Goal: Information Seeking & Learning: Learn about a topic

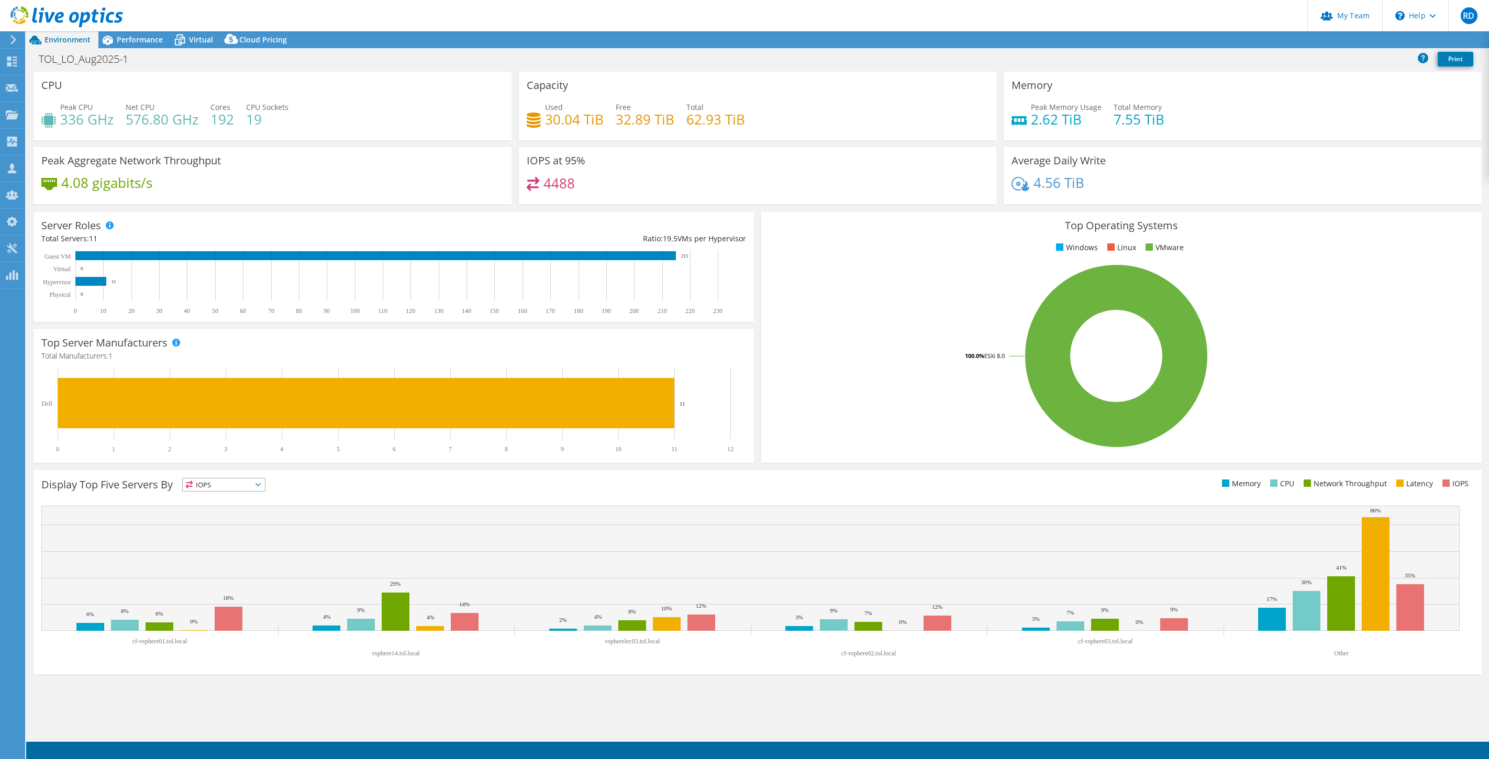
select select "USD"
click at [90, 16] on use at bounding box center [66, 16] width 113 height 21
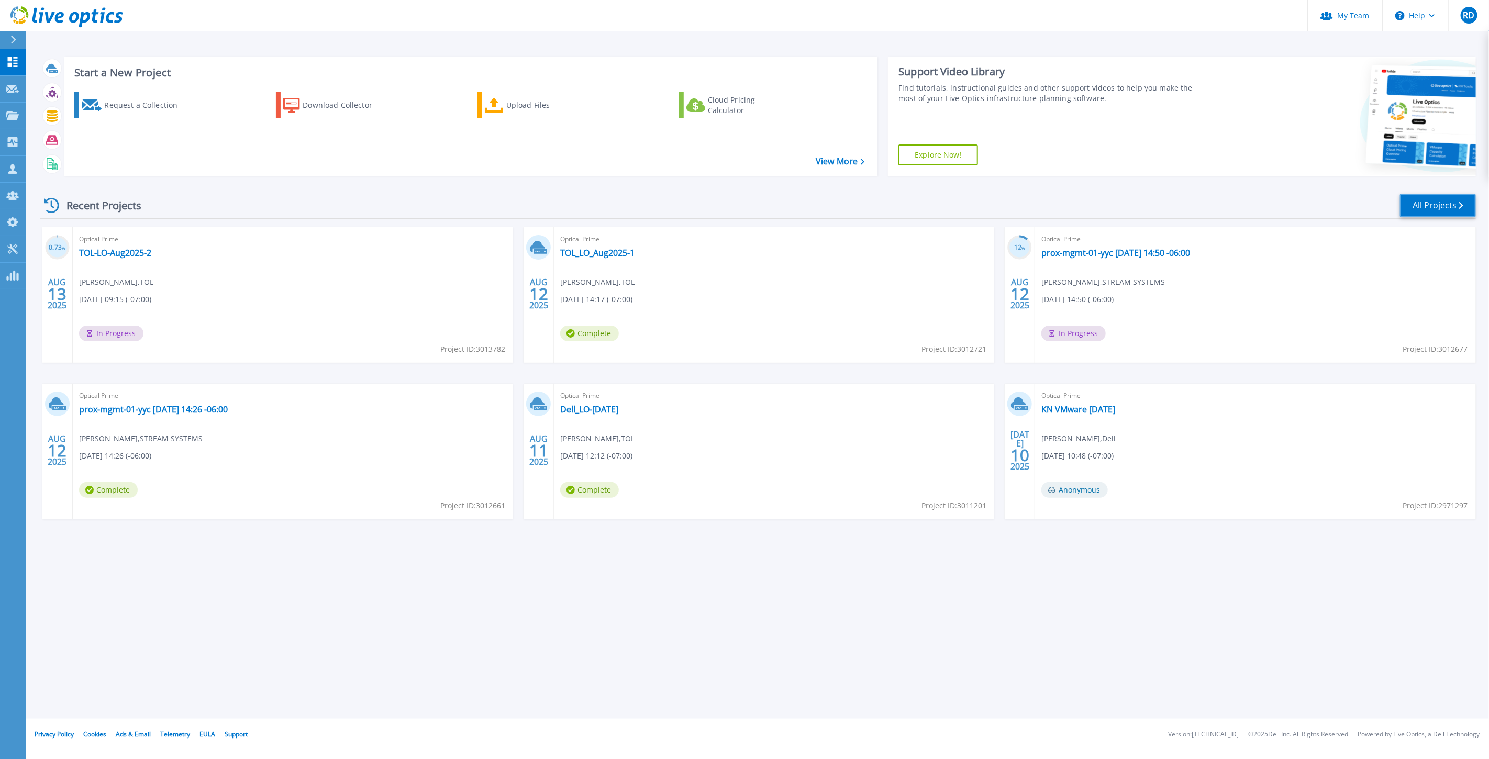
click at [1426, 209] on link "All Projects" at bounding box center [1438, 206] width 76 height 24
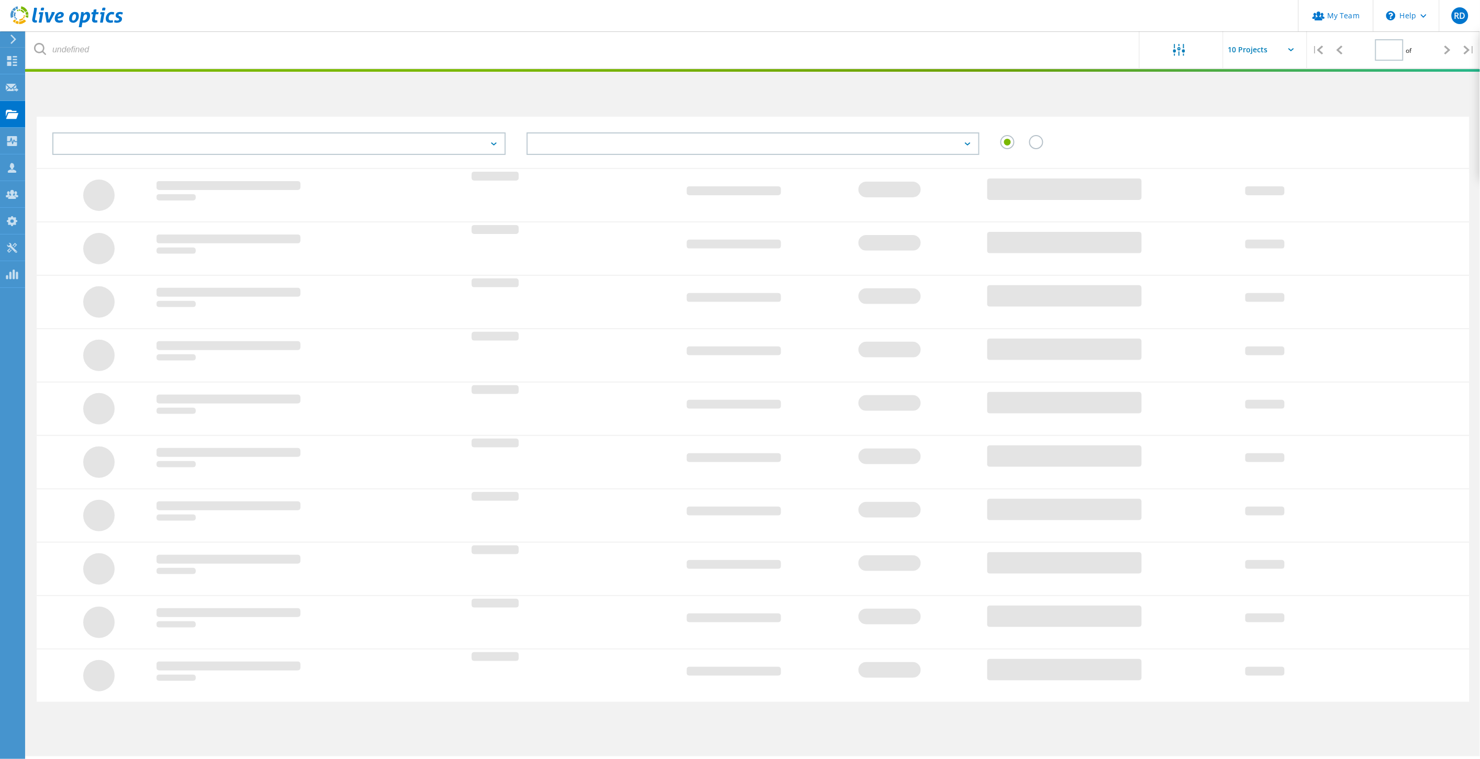
type input "1"
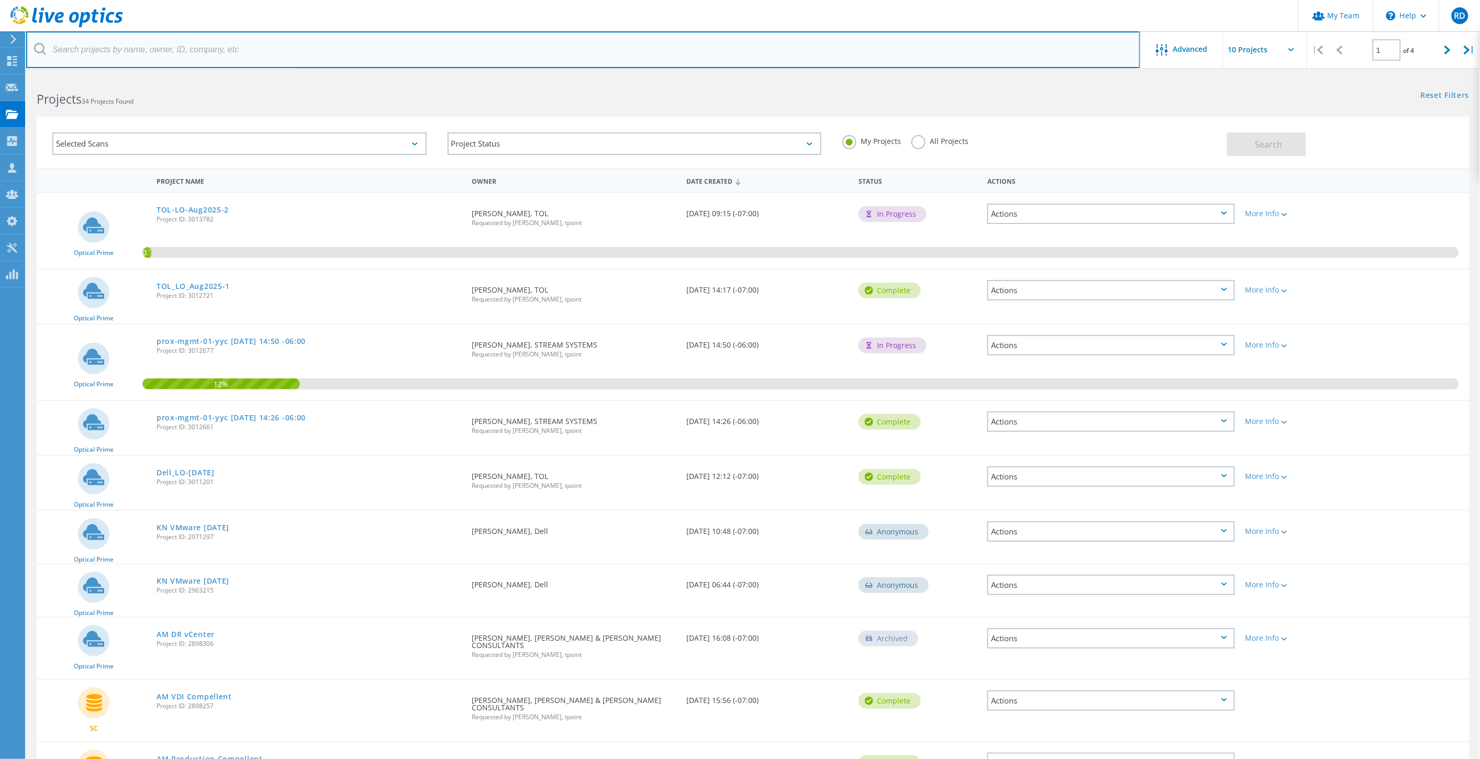
click at [141, 55] on input "text" at bounding box center [583, 49] width 1114 height 37
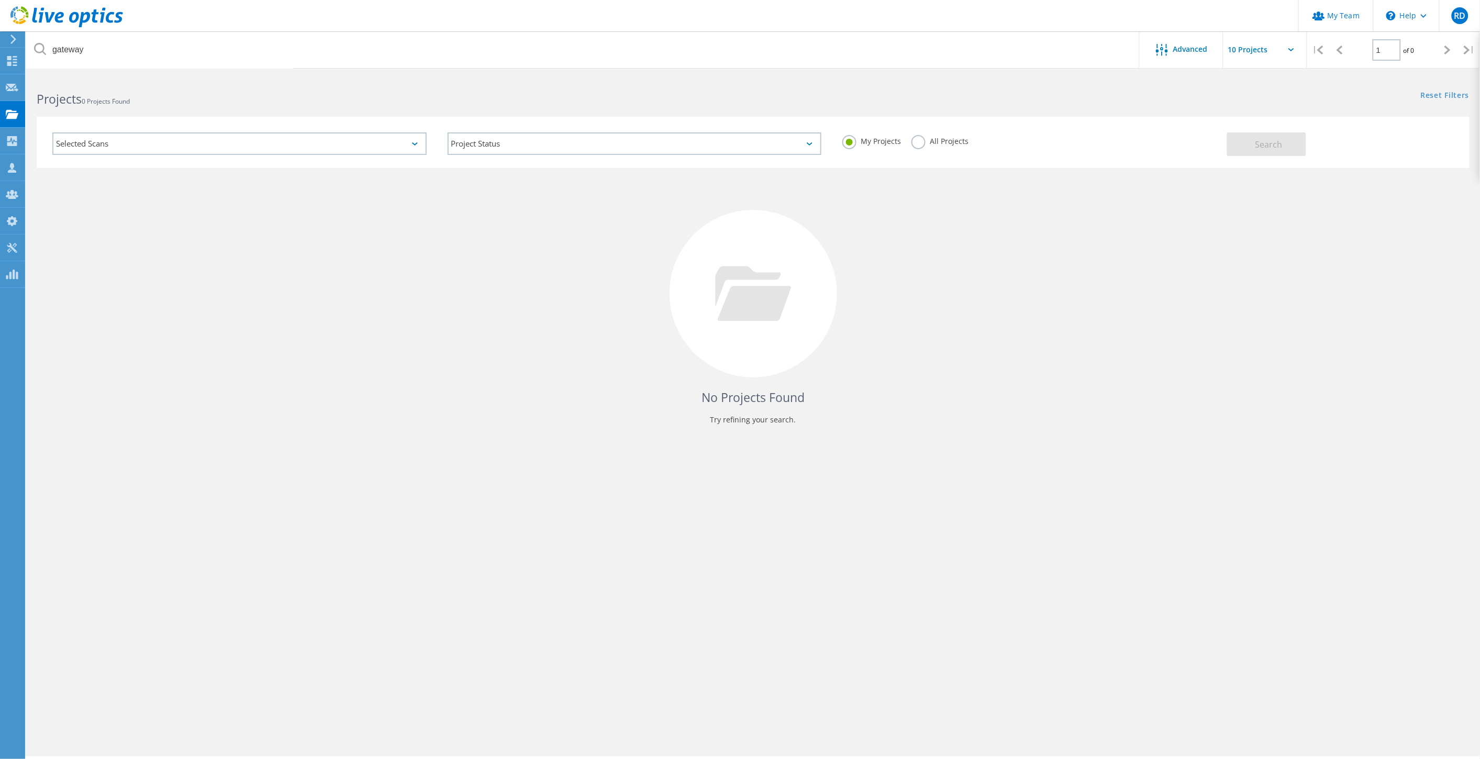
click at [920, 144] on label "All Projects" at bounding box center [940, 140] width 57 height 10
click at [0, 0] on input "All Projects" at bounding box center [0, 0] width 0 height 0
click at [1265, 156] on div "Selected Scans Project Status In Progress Complete Published Anonymous Archived…" at bounding box center [753, 142] width 1433 height 51
click at [1263, 153] on button "Search" at bounding box center [1266, 144] width 79 height 24
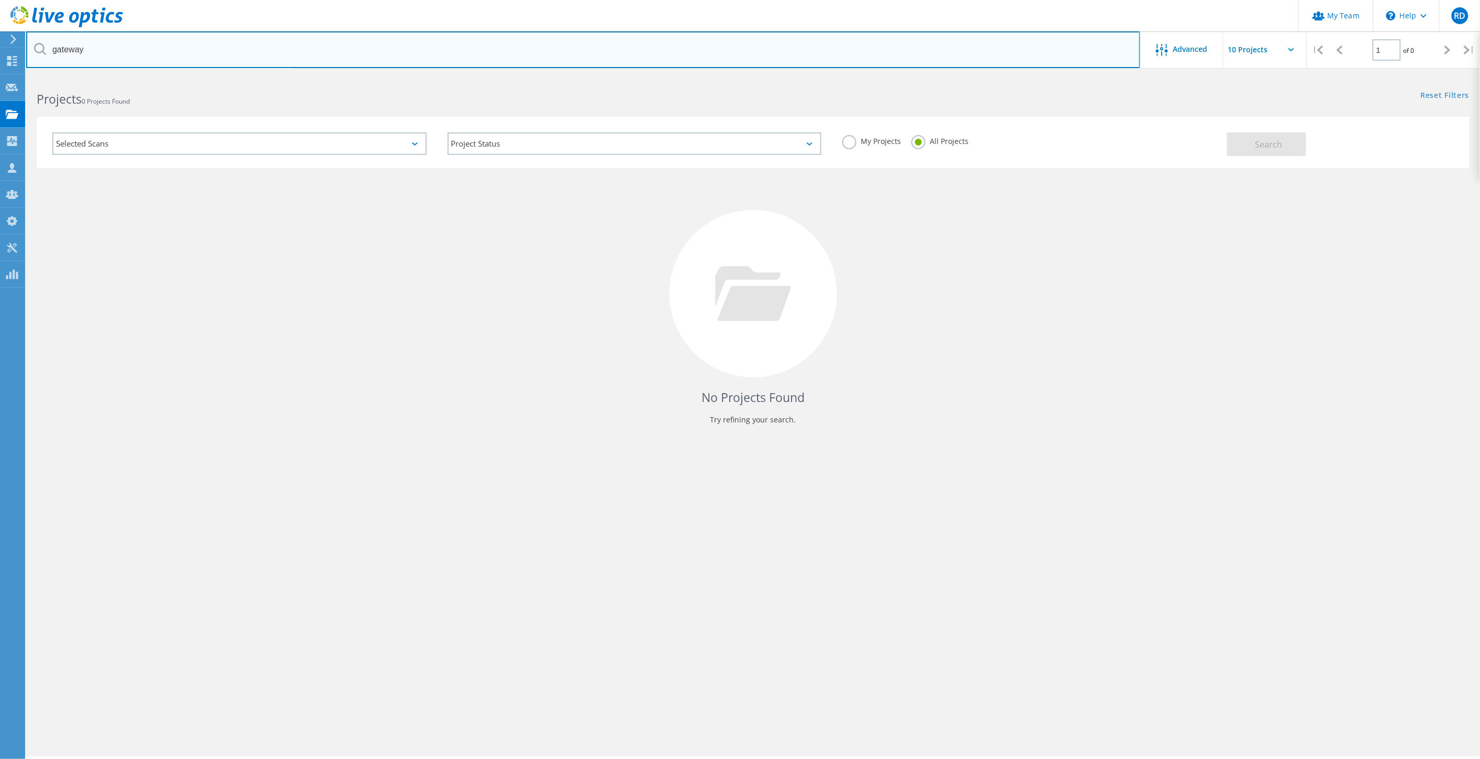
click at [197, 51] on input "gateway" at bounding box center [583, 49] width 1114 height 37
type input "gatek"
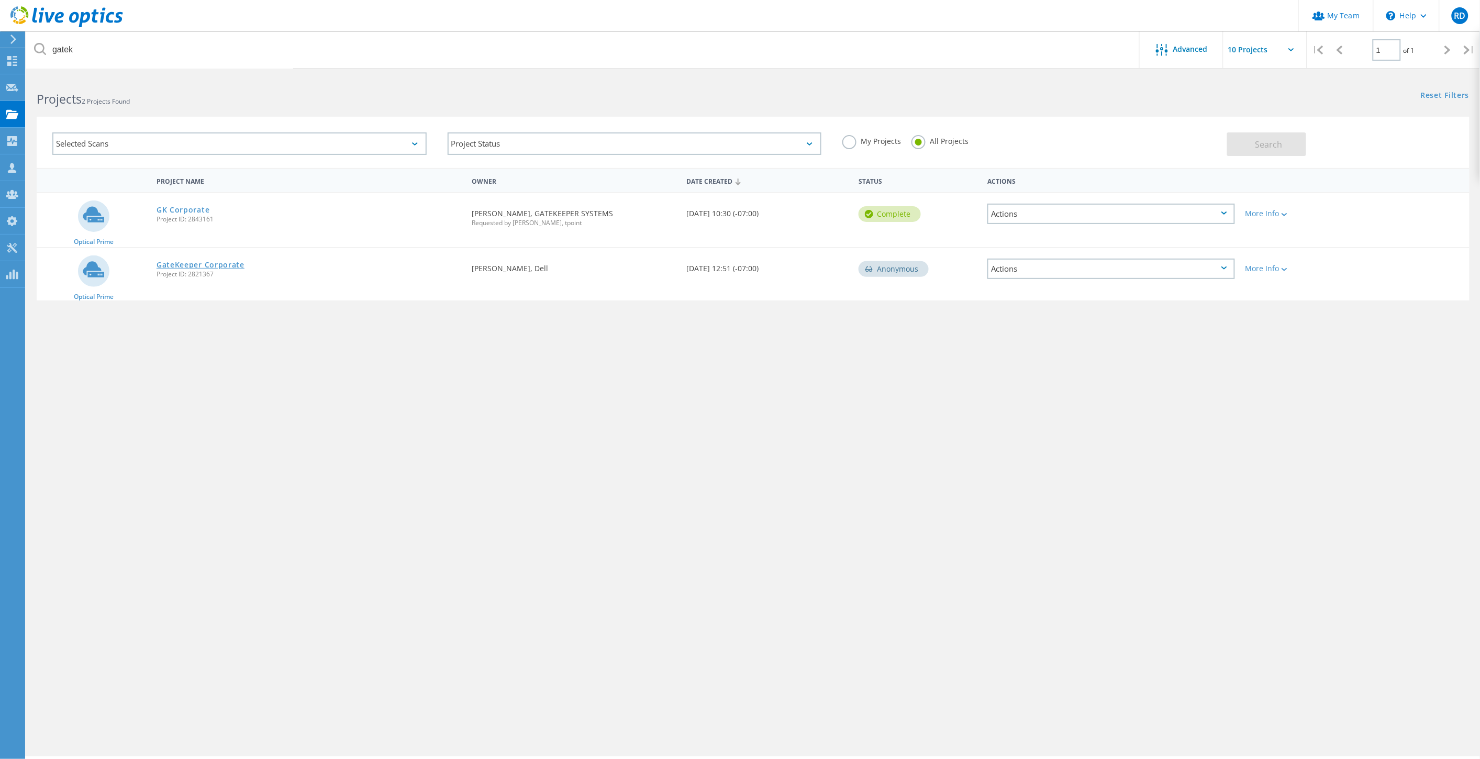
click at [201, 261] on link "GateKeeper Corporate" at bounding box center [201, 264] width 88 height 7
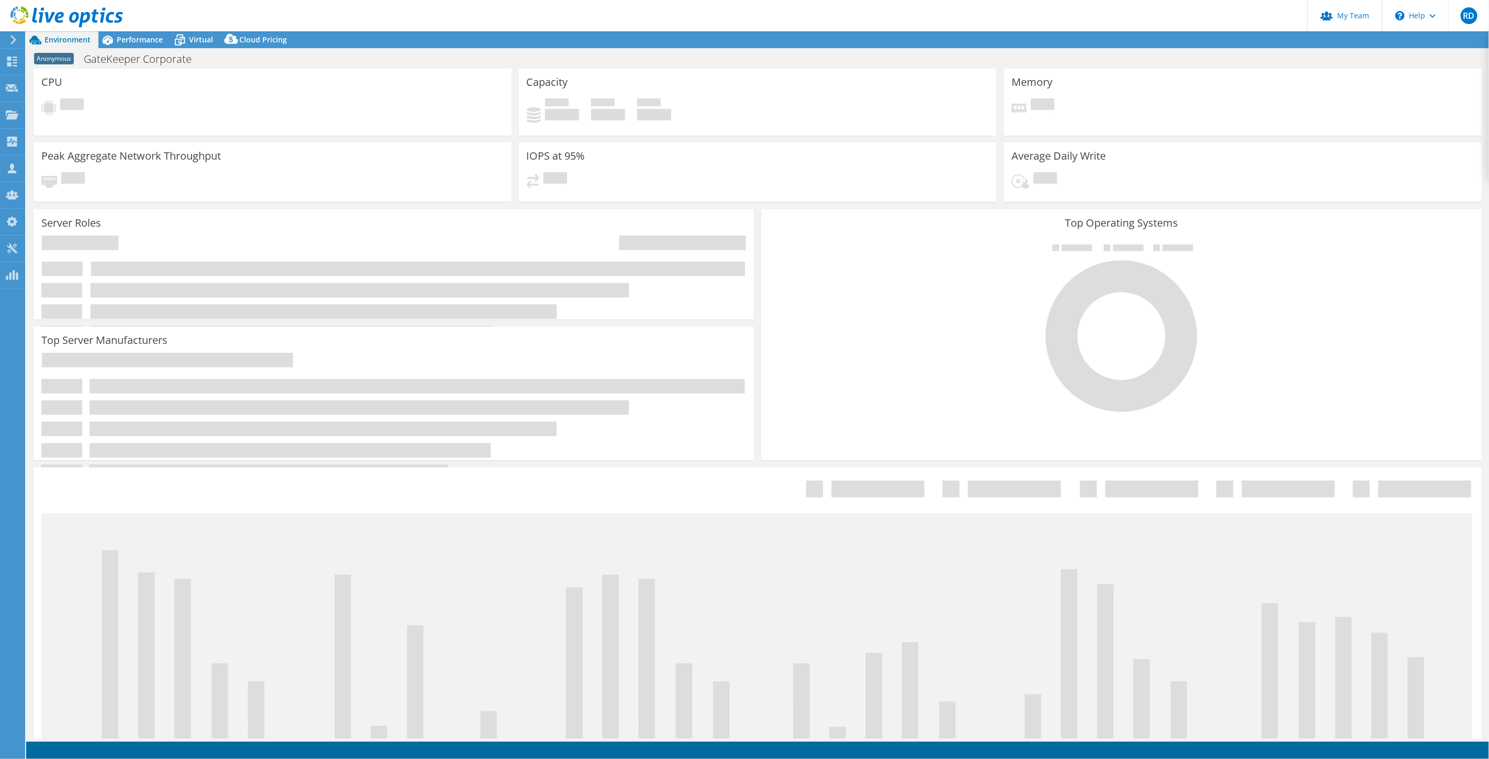
select select "USD"
select select "[GEOGRAPHIC_DATA]"
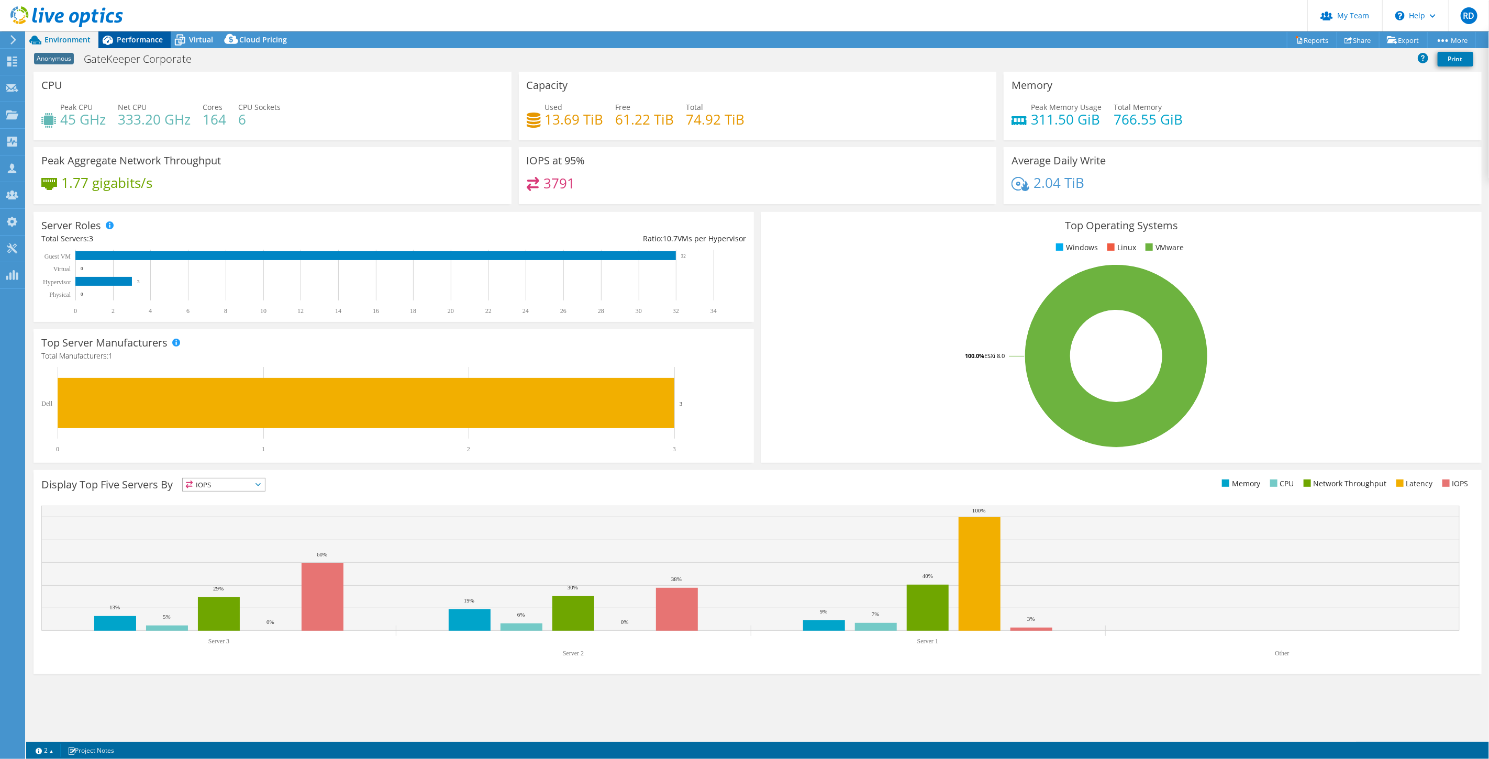
click at [123, 38] on span "Performance" at bounding box center [140, 40] width 46 height 10
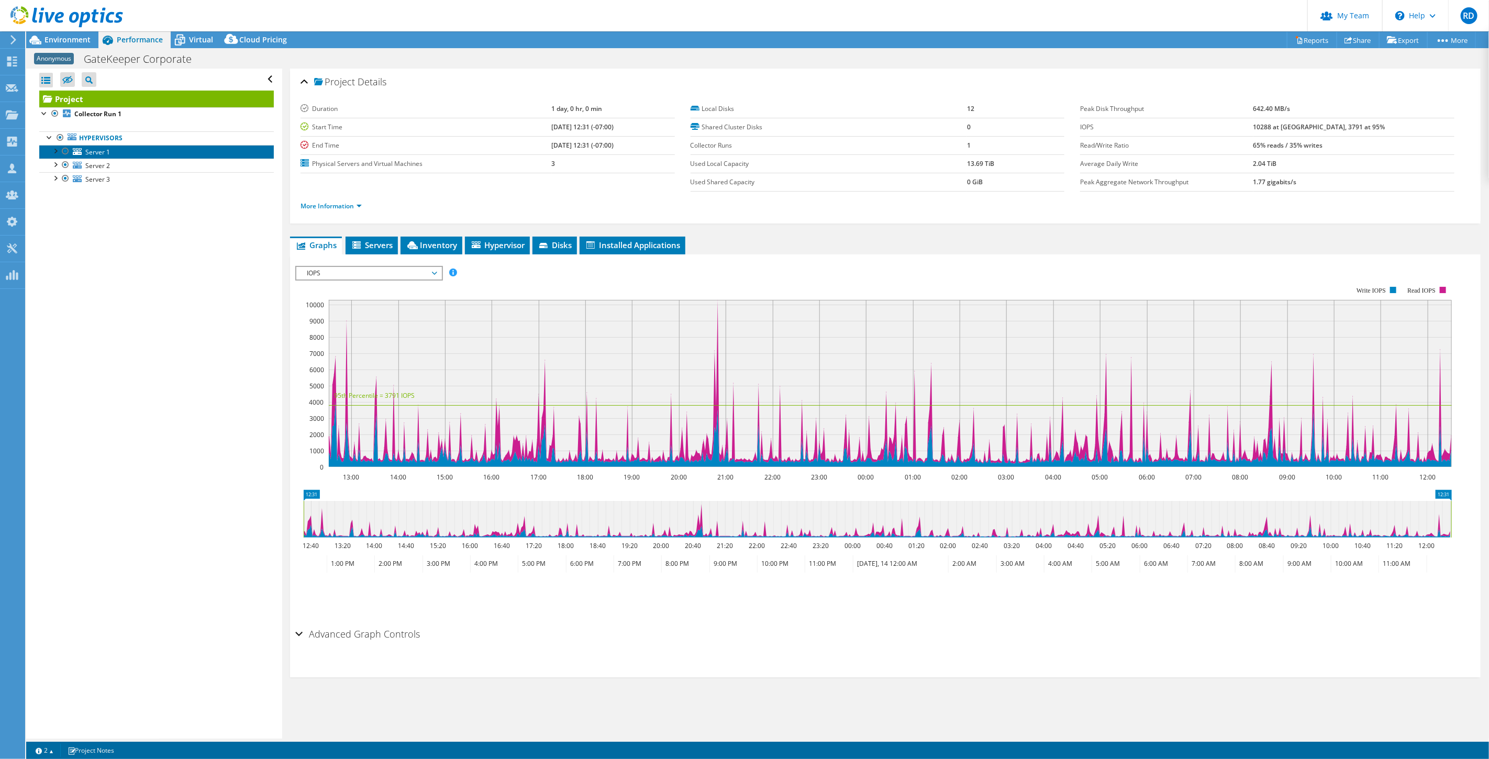
click at [88, 149] on span "Server 1" at bounding box center [97, 152] width 25 height 9
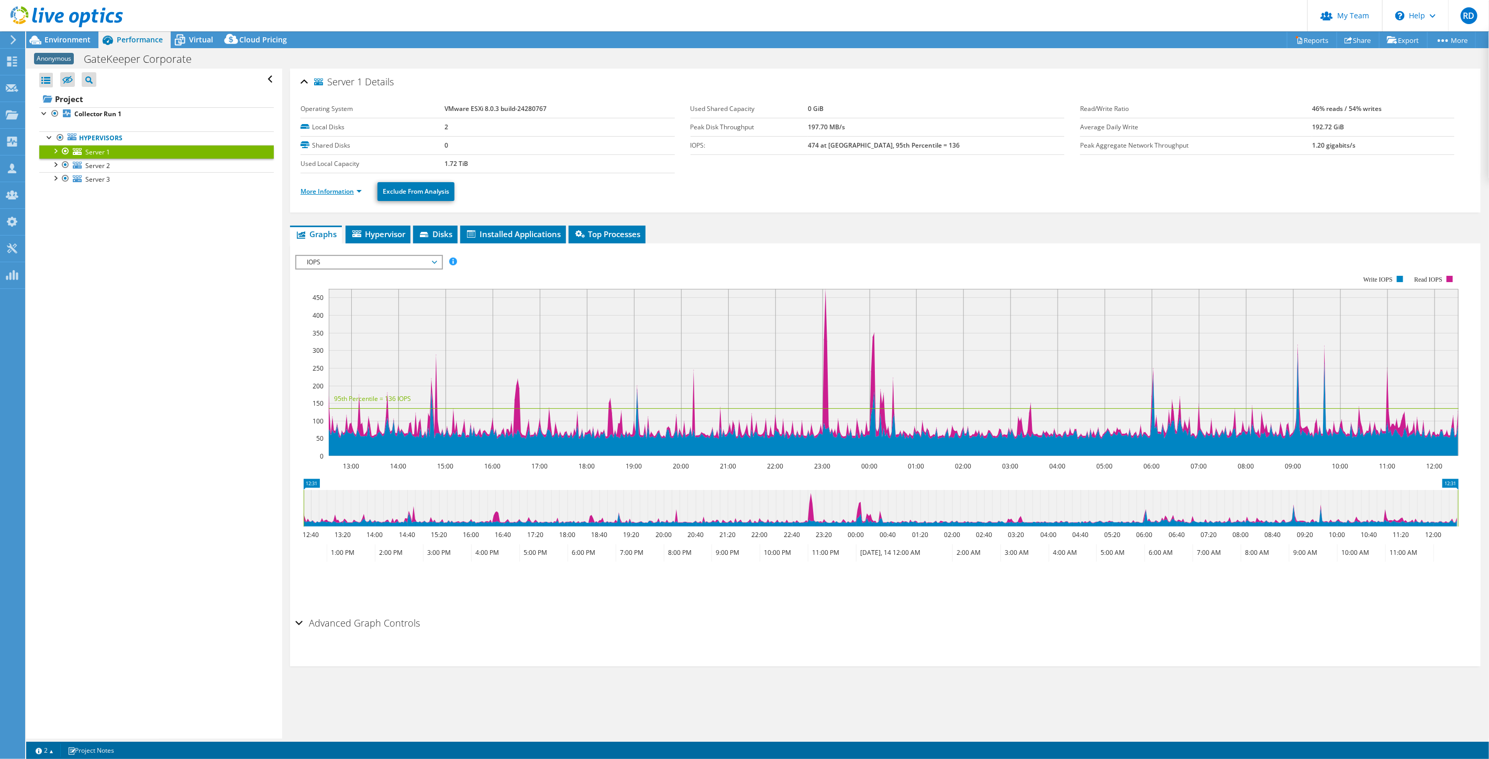
click at [334, 193] on link "More Information" at bounding box center [331, 191] width 61 height 9
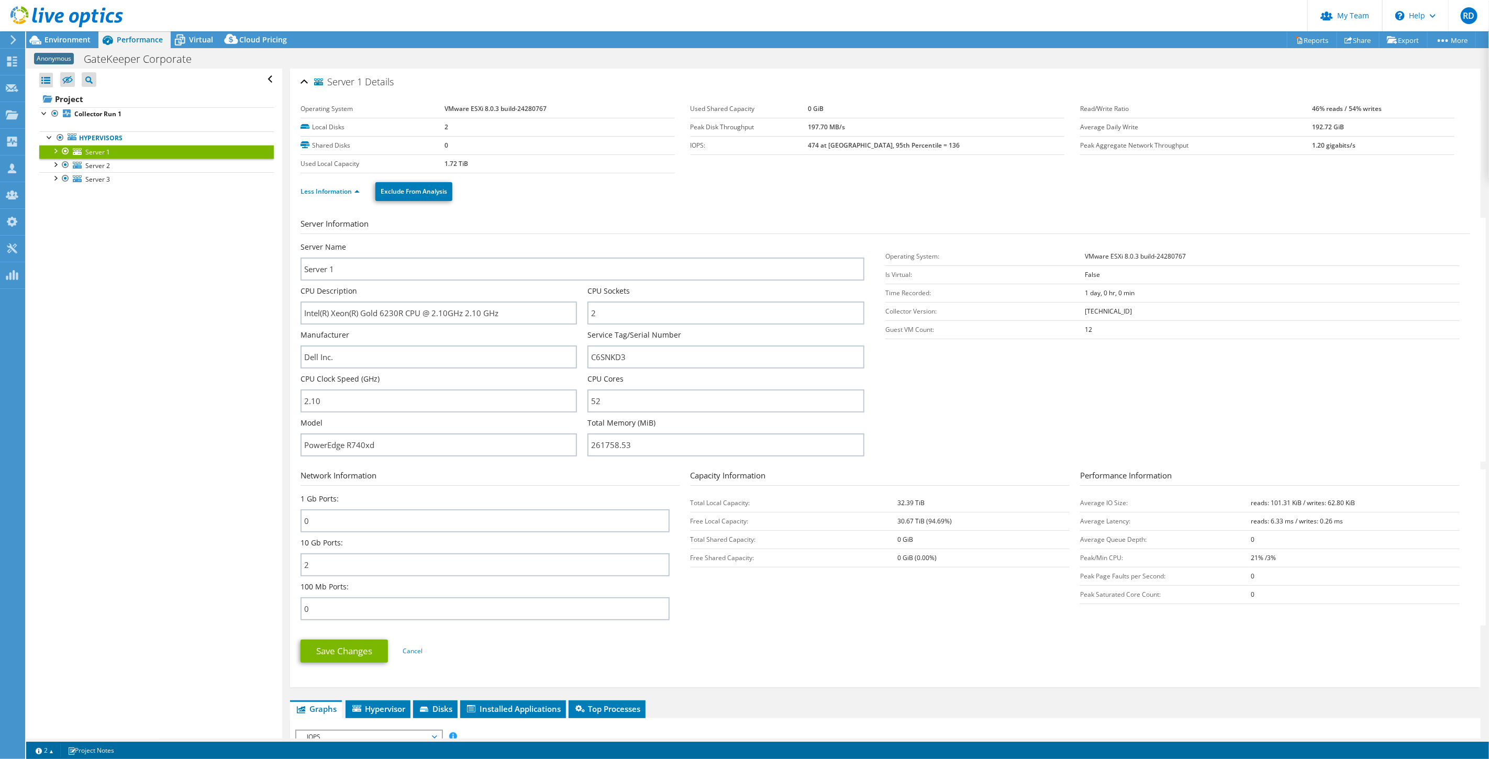
click at [65, 153] on div at bounding box center [65, 151] width 10 height 13
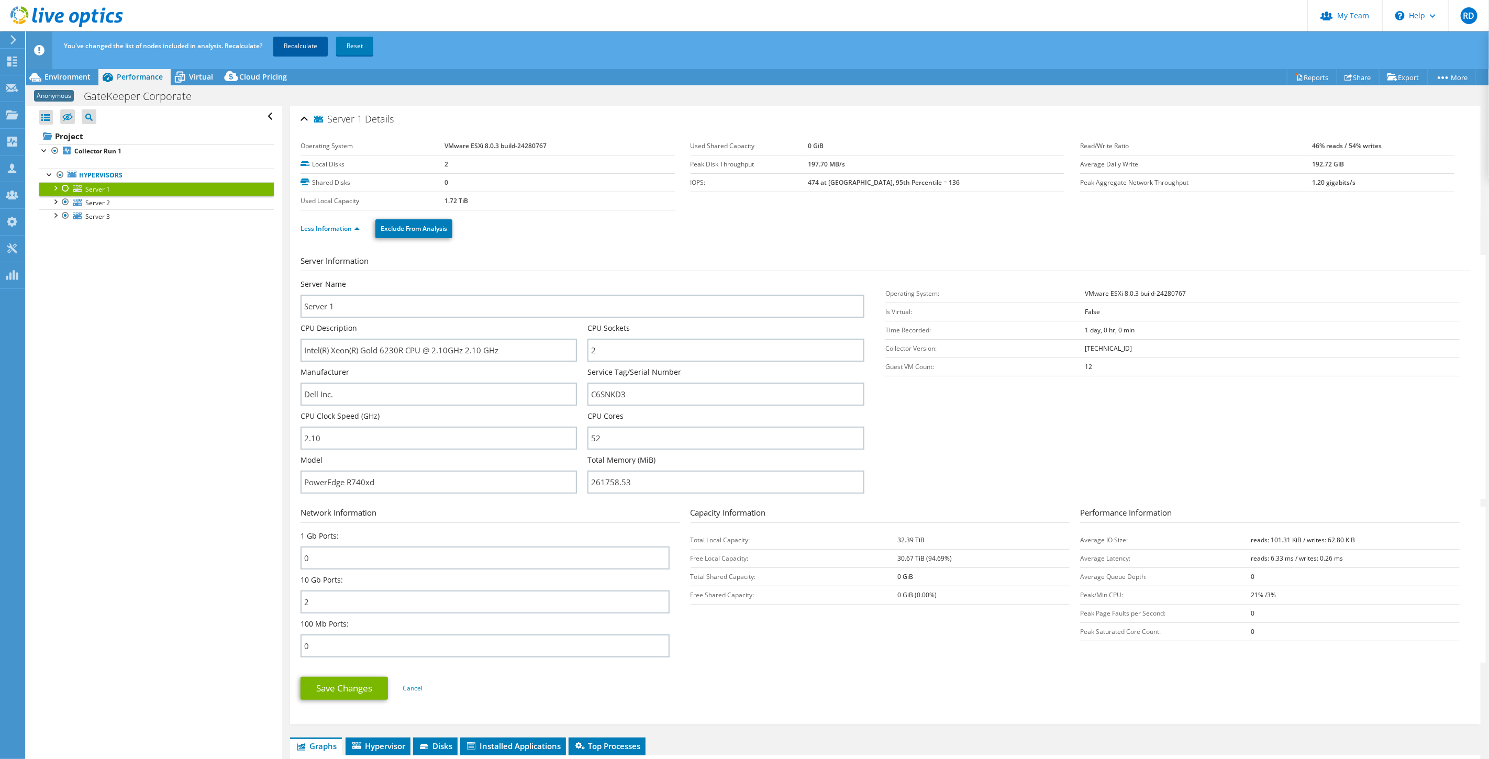
click at [313, 46] on link "Recalculate" at bounding box center [300, 46] width 54 height 19
click at [75, 74] on span "Environment" at bounding box center [68, 77] width 46 height 10
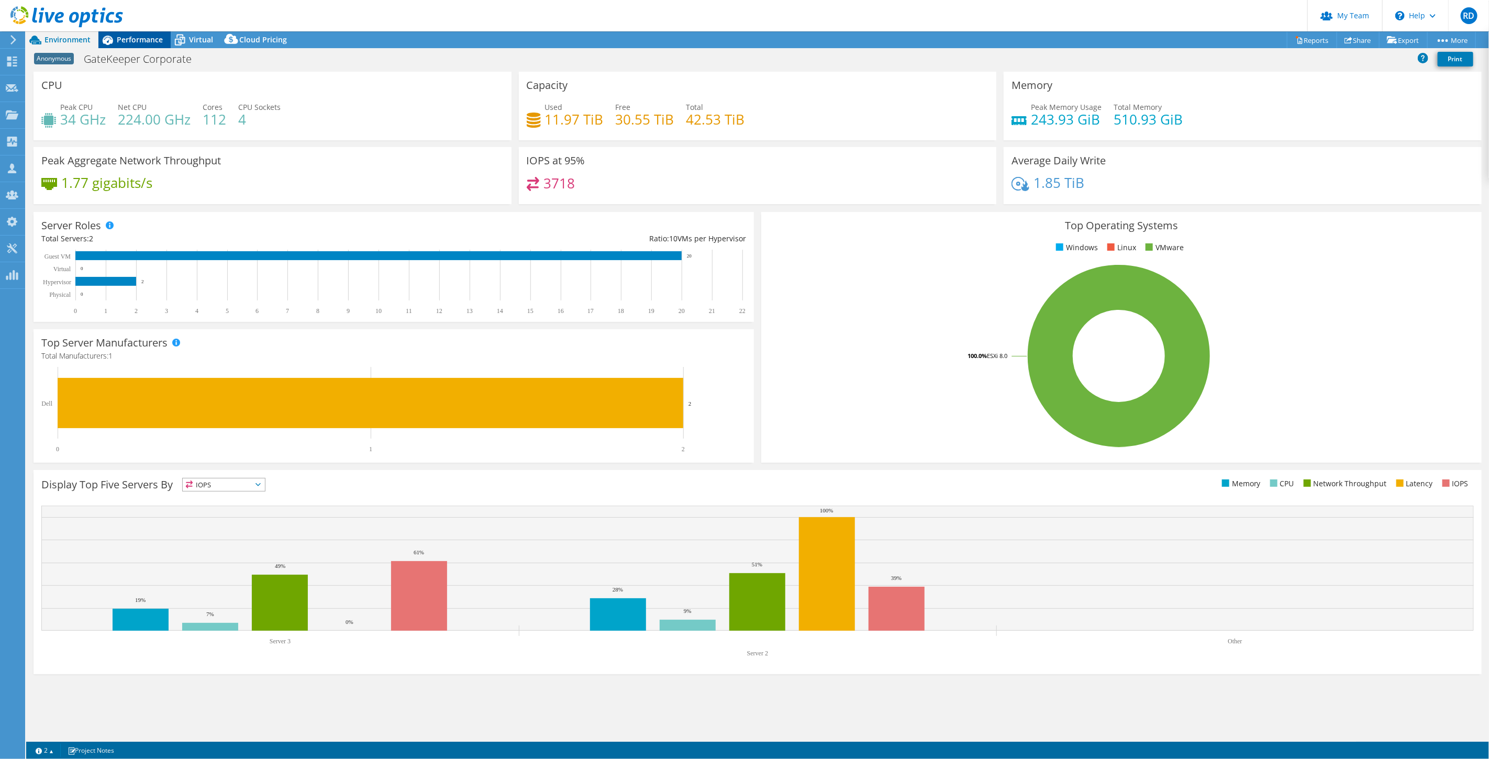
click at [148, 39] on span "Performance" at bounding box center [140, 40] width 46 height 10
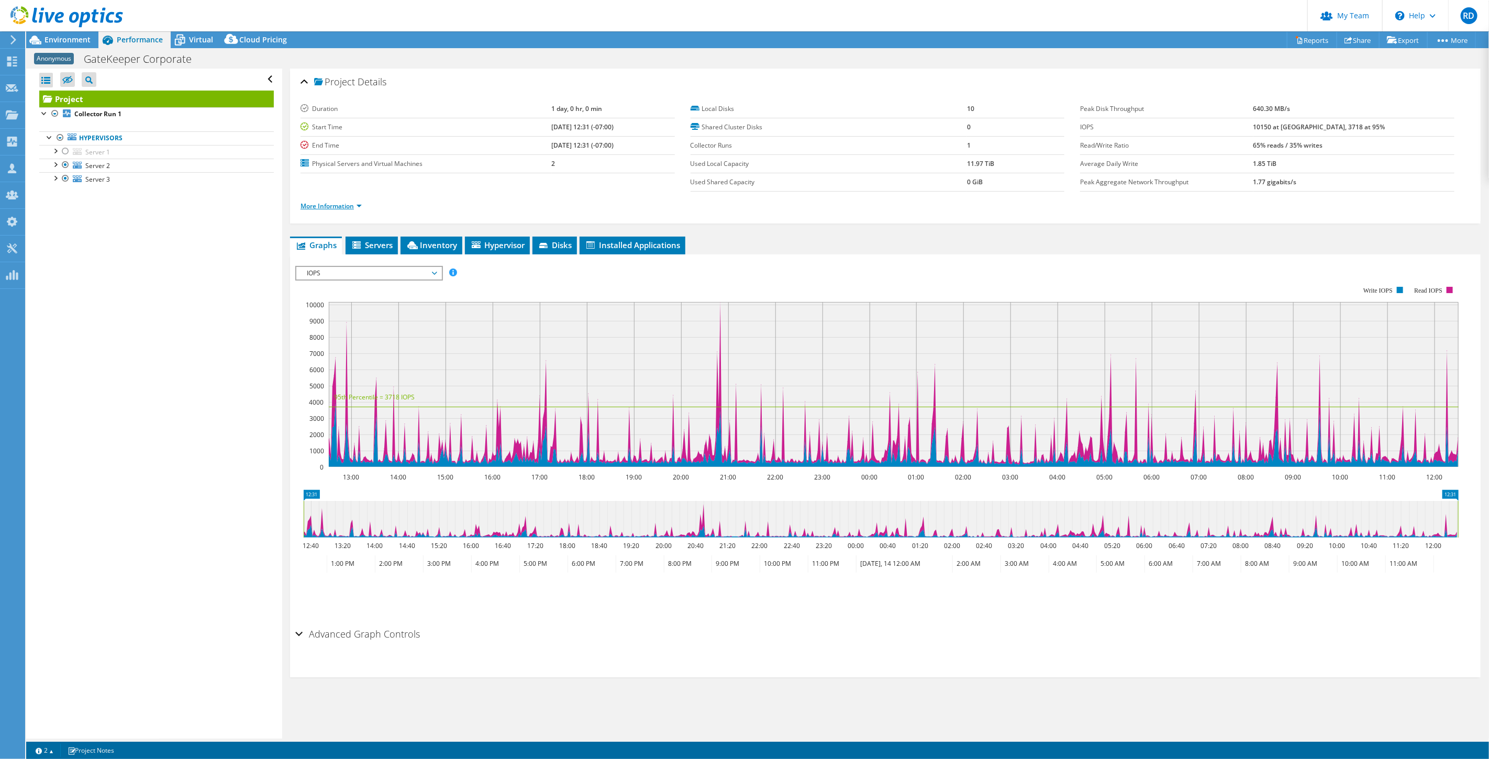
click at [339, 209] on link "More Information" at bounding box center [331, 206] width 61 height 9
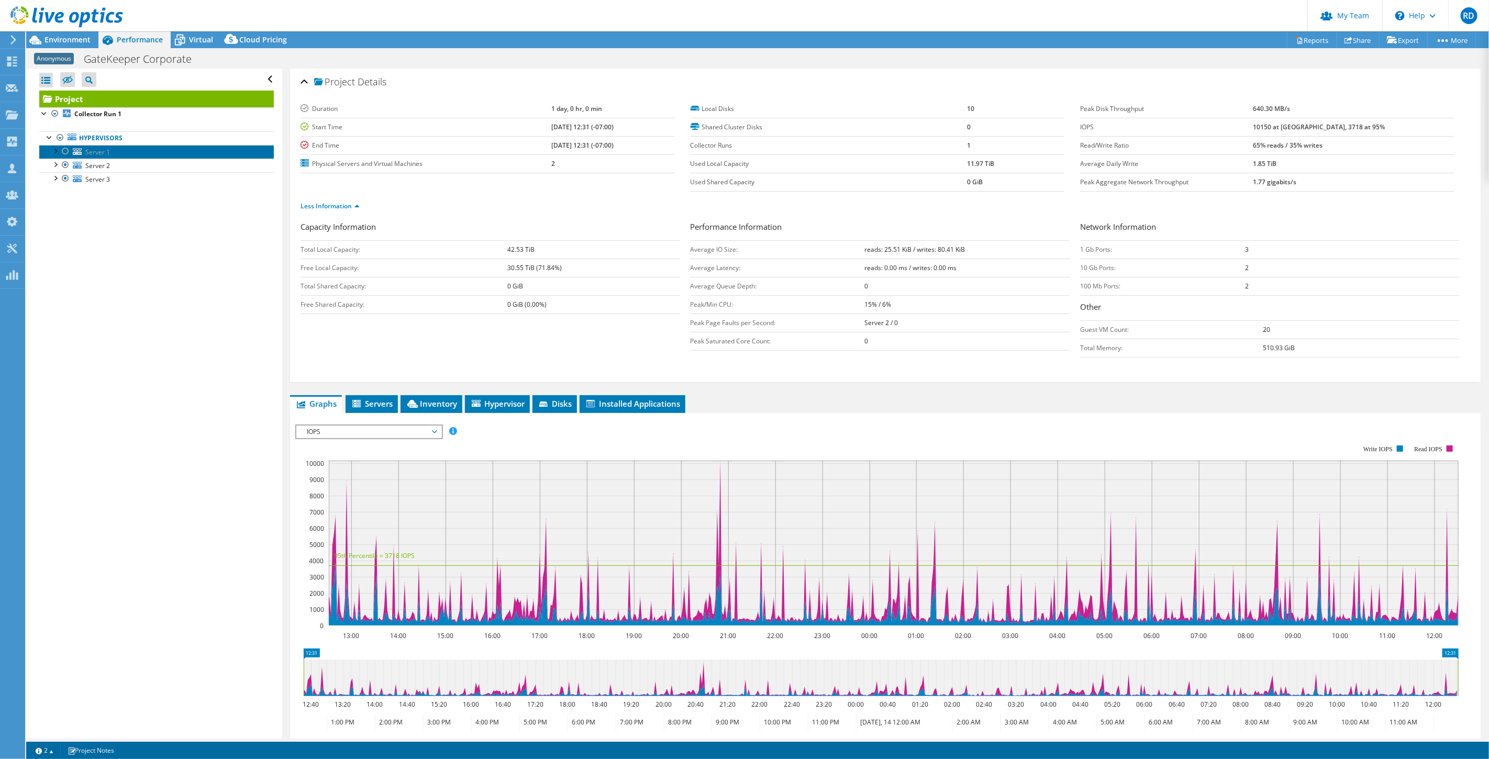
click at [98, 155] on span "Server 1" at bounding box center [97, 152] width 25 height 9
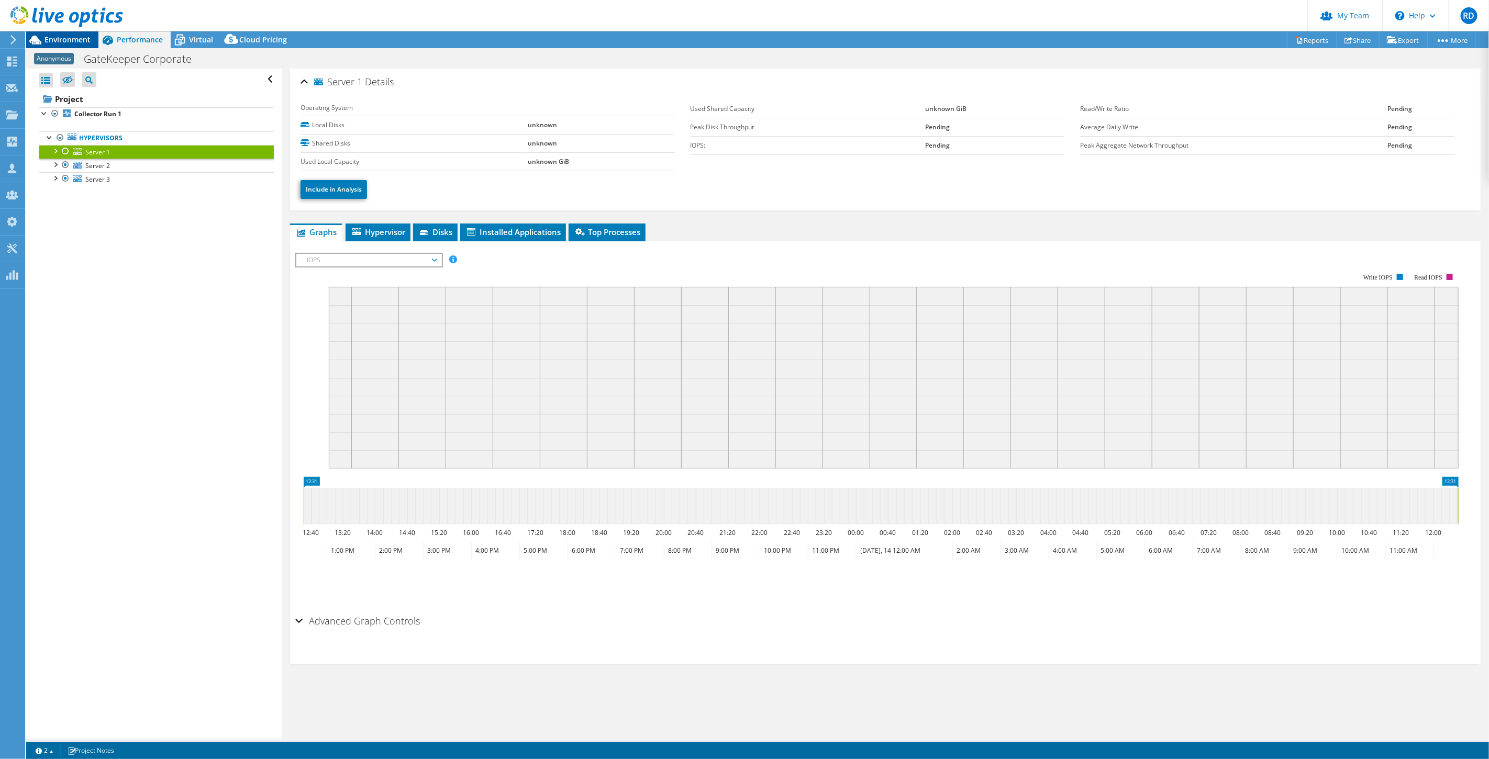
click at [82, 40] on span "Environment" at bounding box center [68, 40] width 46 height 10
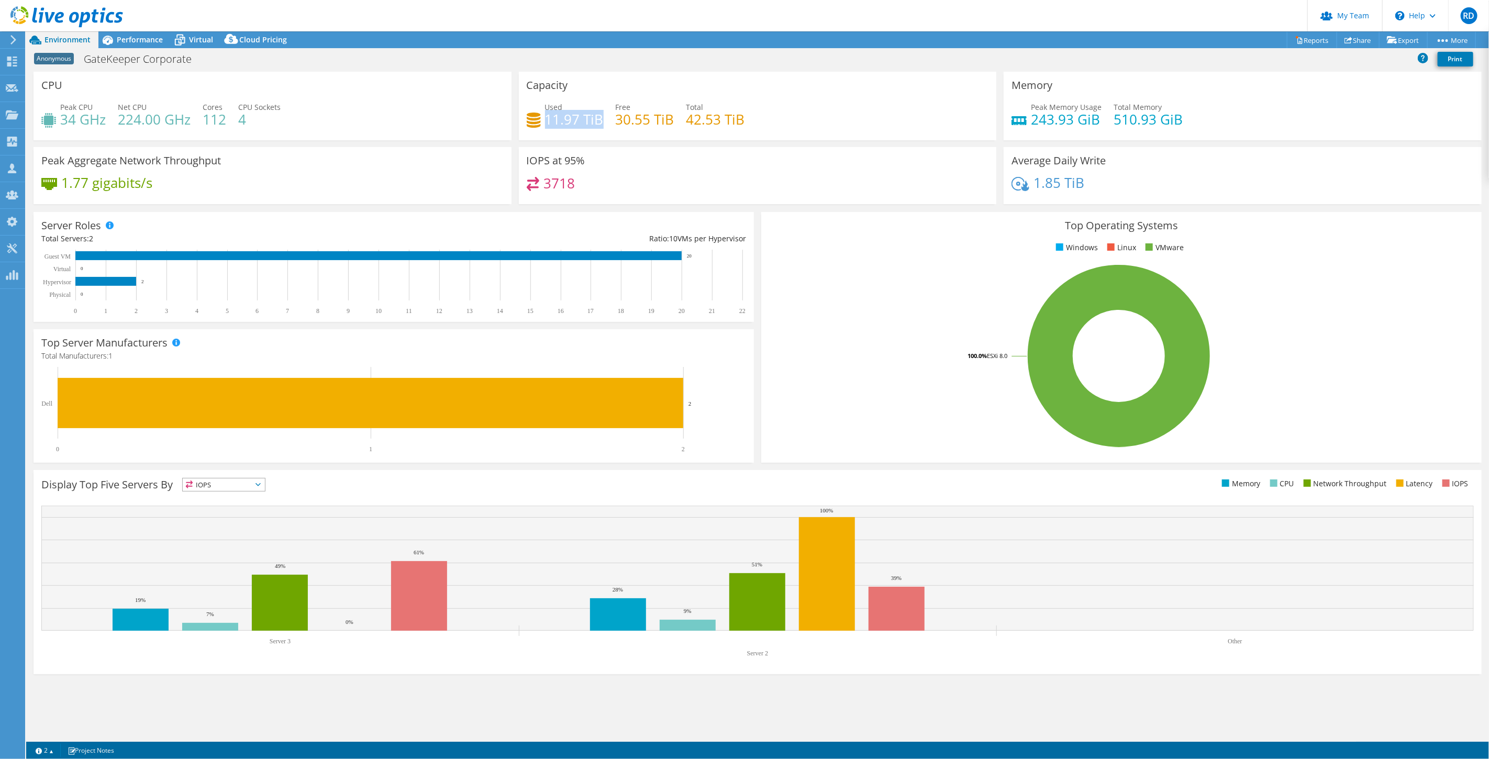
drag, startPoint x: 547, startPoint y: 117, endPoint x: 598, endPoint y: 121, distance: 51.5
click at [598, 121] on h4 "11.97 TiB" at bounding box center [574, 120] width 59 height 12
click at [428, 128] on div "Peak CPU 34 GHz Net CPU 224.00 GHz Cores 112 CPU Sockets 4" at bounding box center [272, 119] width 462 height 34
click at [195, 42] on span "Virtual" at bounding box center [201, 40] width 24 height 10
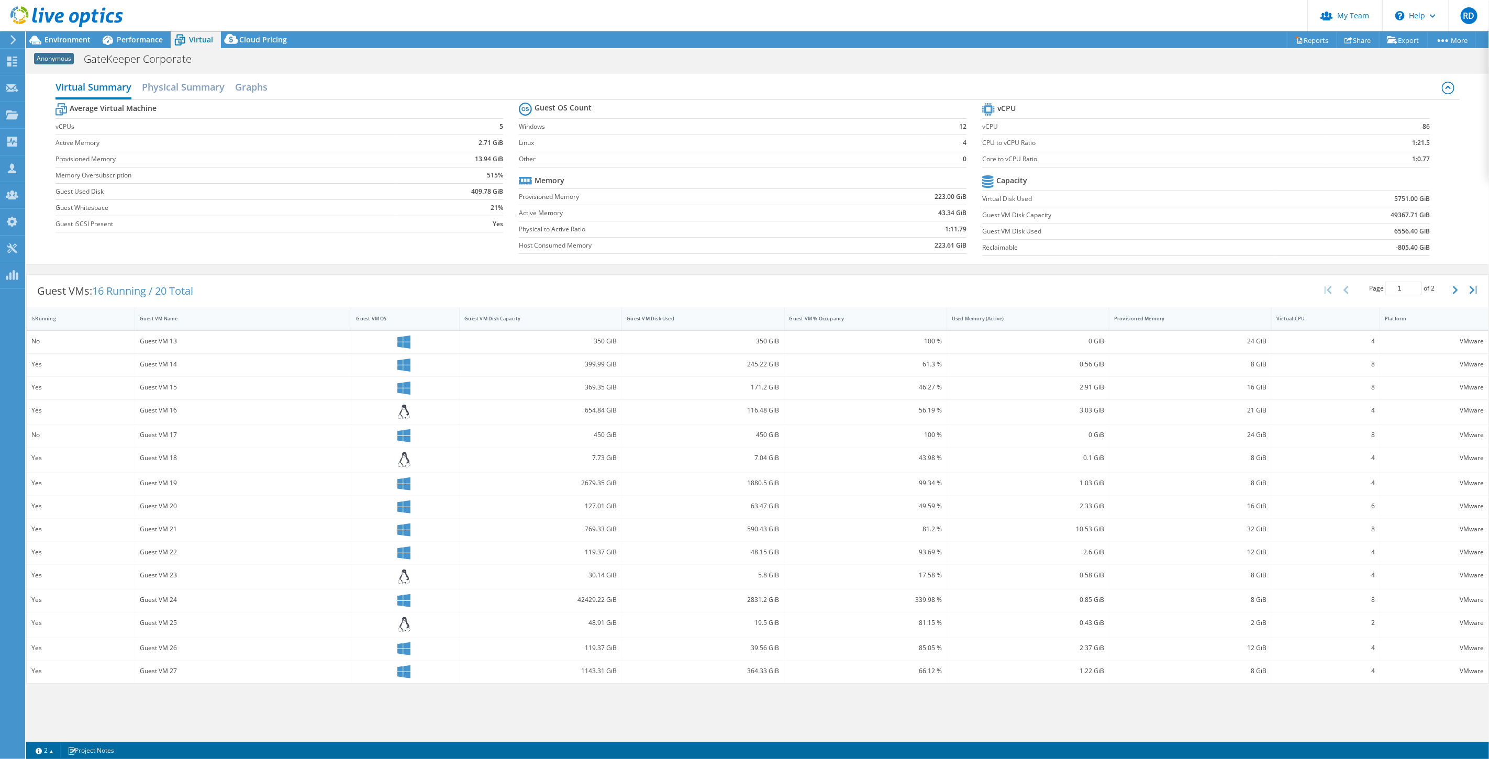
click at [63, 12] on icon at bounding box center [66, 16] width 113 height 21
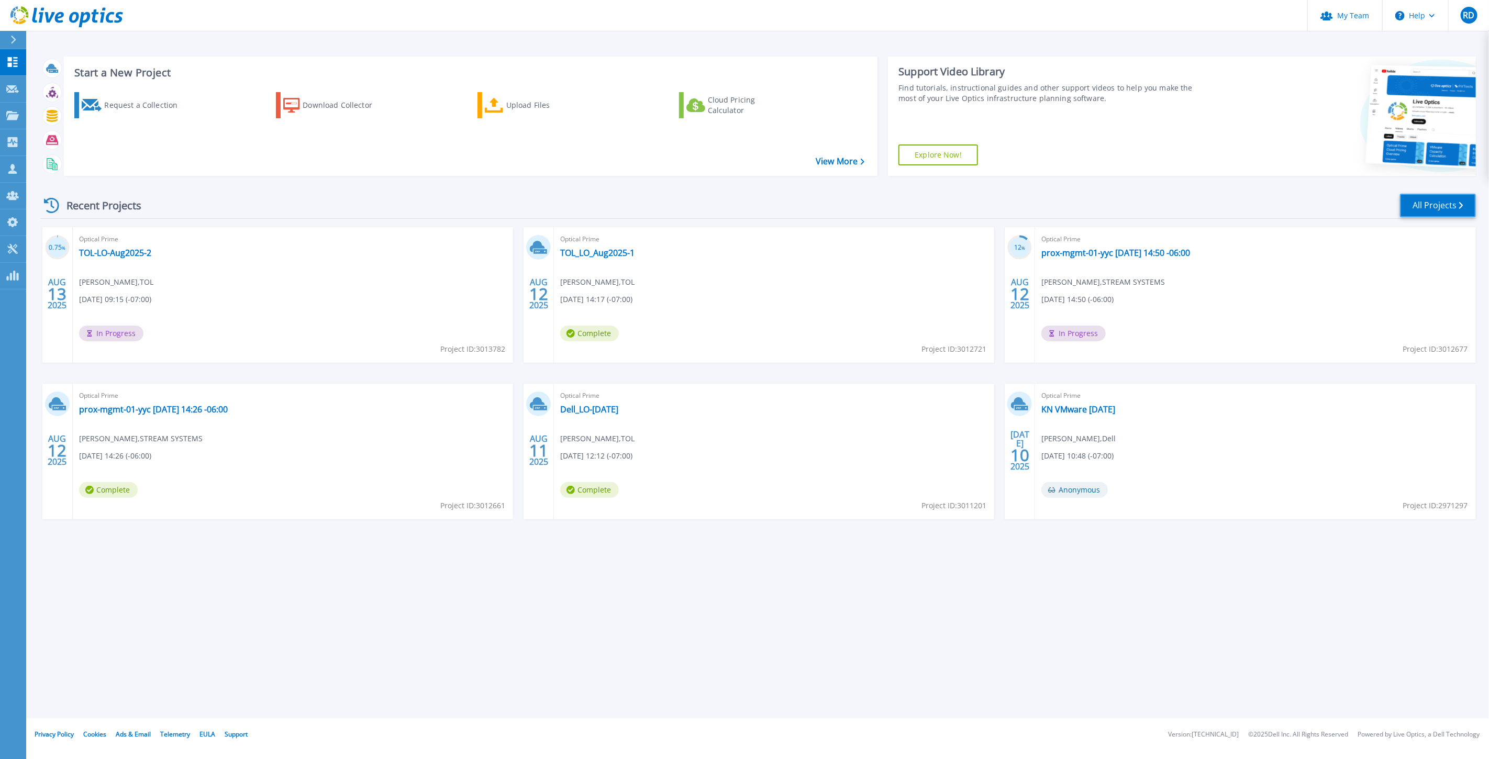
click at [1420, 205] on link "All Projects" at bounding box center [1438, 206] width 76 height 24
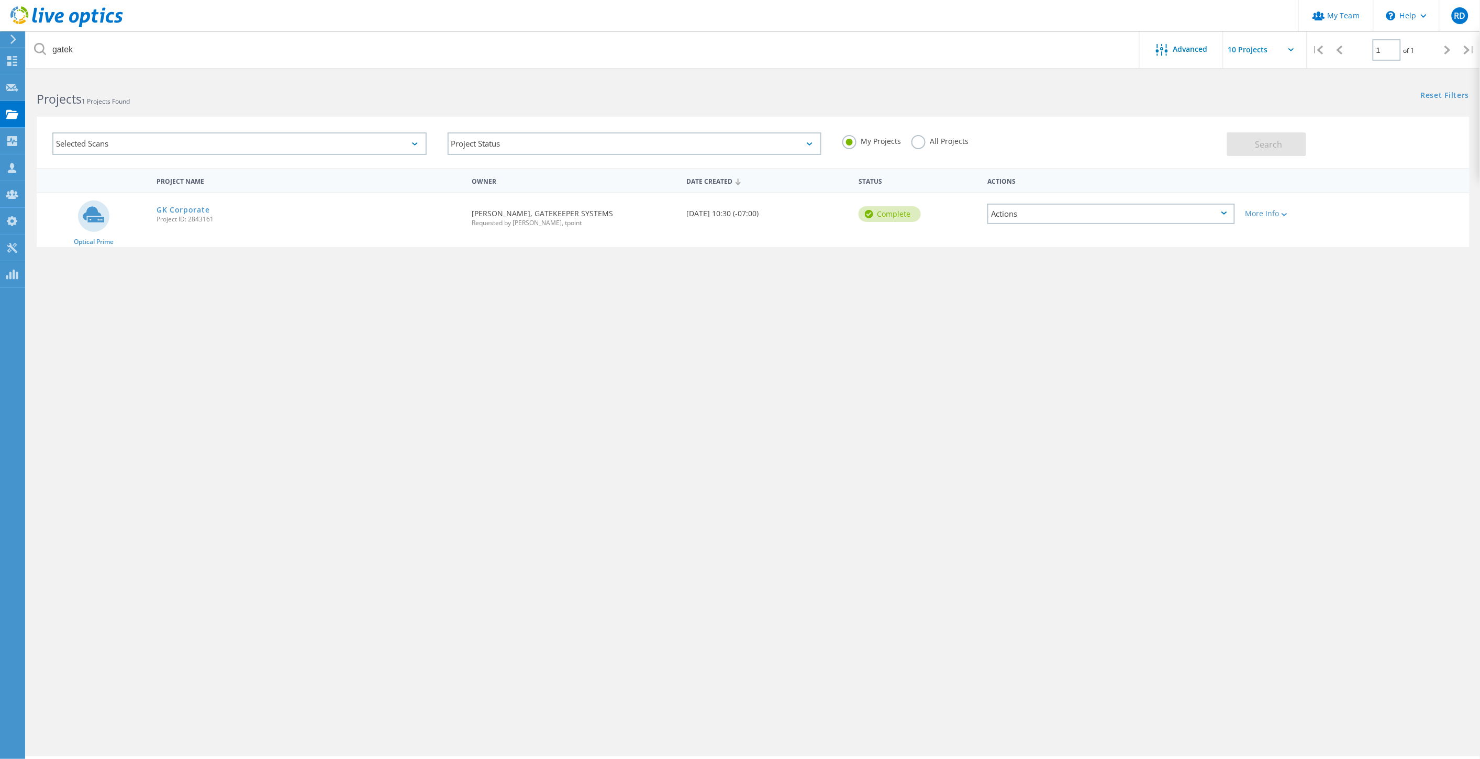
click at [915, 143] on label "All Projects" at bounding box center [940, 140] width 57 height 10
click at [0, 0] on input "All Projects" at bounding box center [0, 0] width 0 height 0
click at [1259, 143] on span "Search" at bounding box center [1269, 145] width 27 height 12
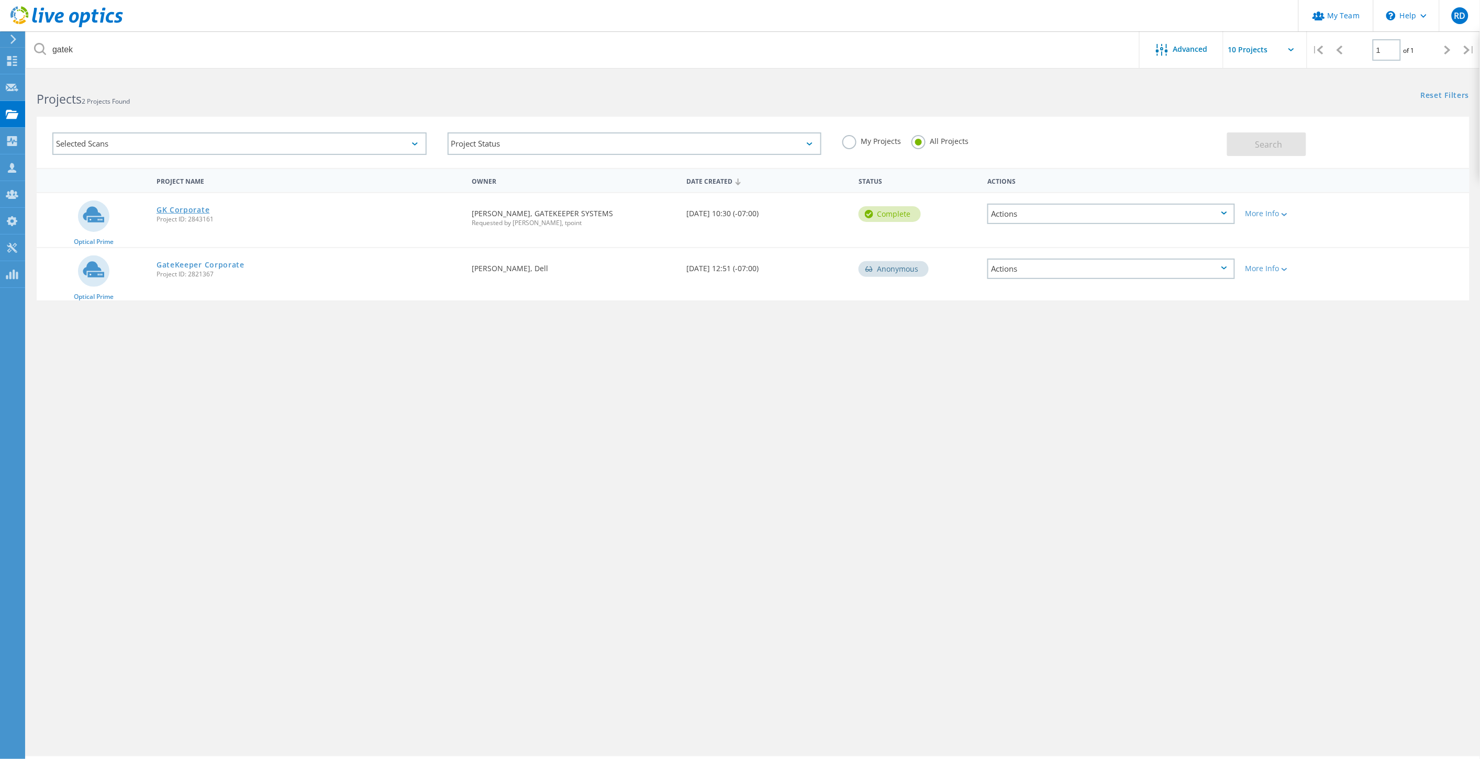
click at [197, 212] on link "GK Corporate" at bounding box center [183, 209] width 53 height 7
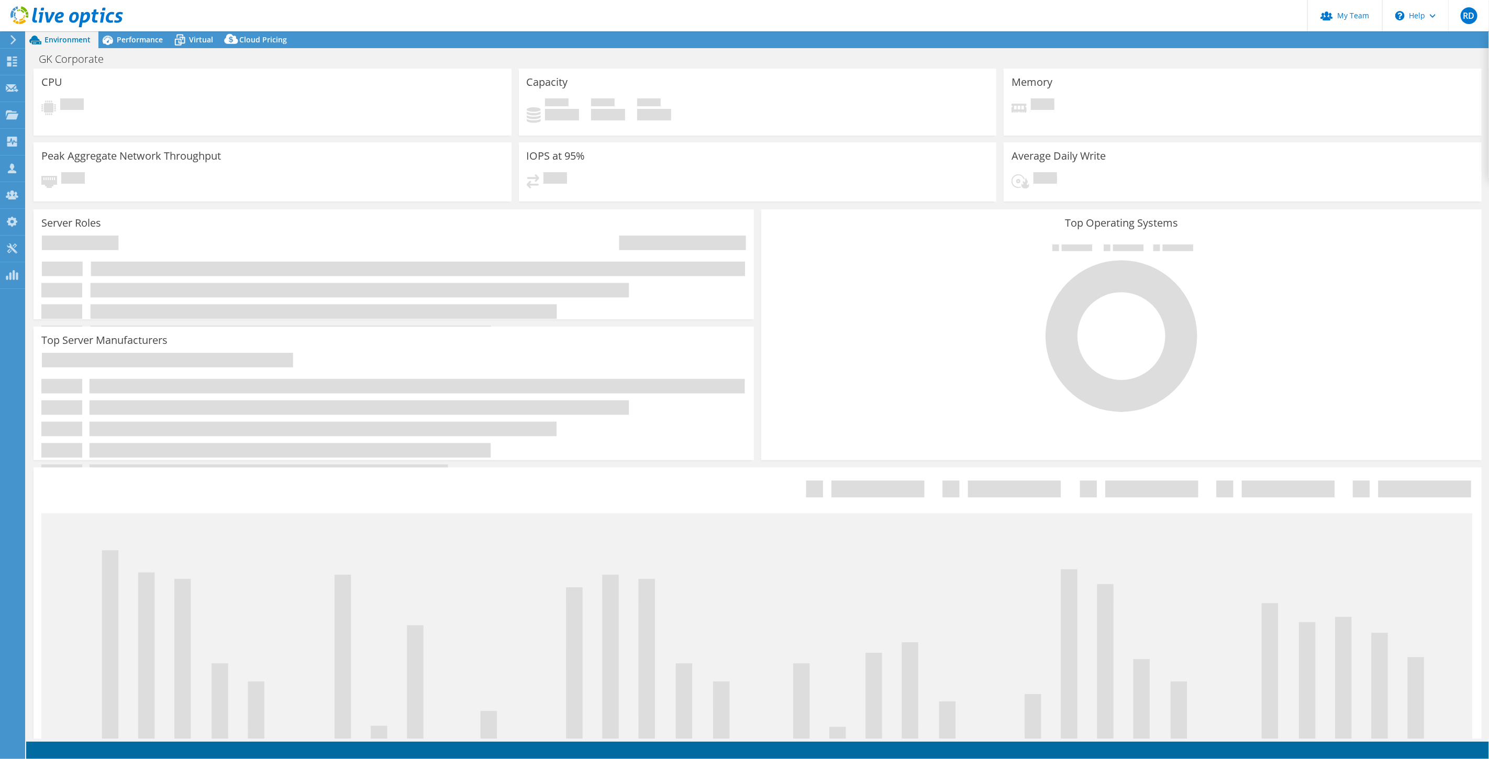
select select "USD"
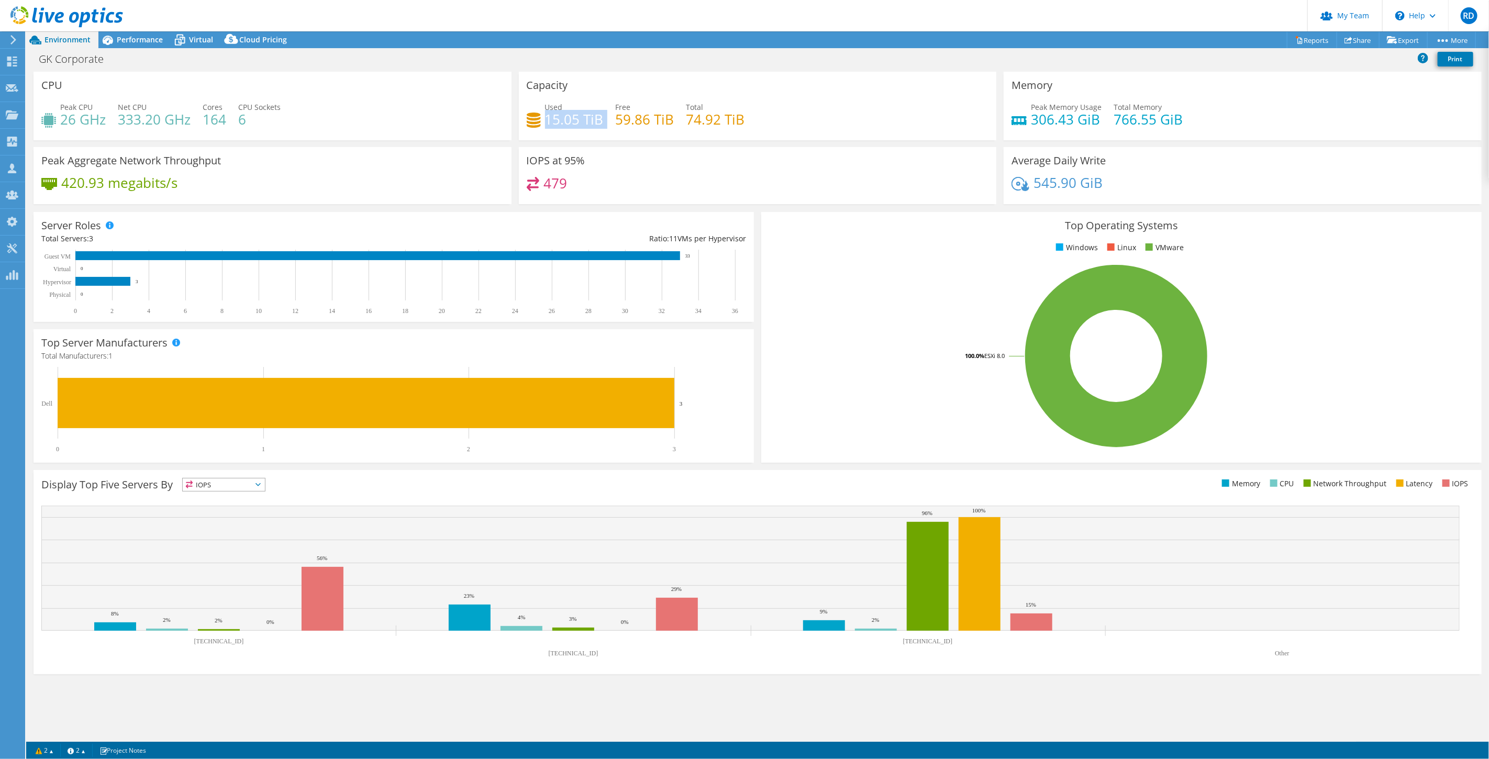
drag, startPoint x: 545, startPoint y: 115, endPoint x: 605, endPoint y: 116, distance: 60.7
click at [605, 116] on div "Used 15.05 TiB Free 59.86 TiB Total 74.92 TiB" at bounding box center [758, 119] width 462 height 34
click at [195, 41] on span "Virtual" at bounding box center [201, 40] width 24 height 10
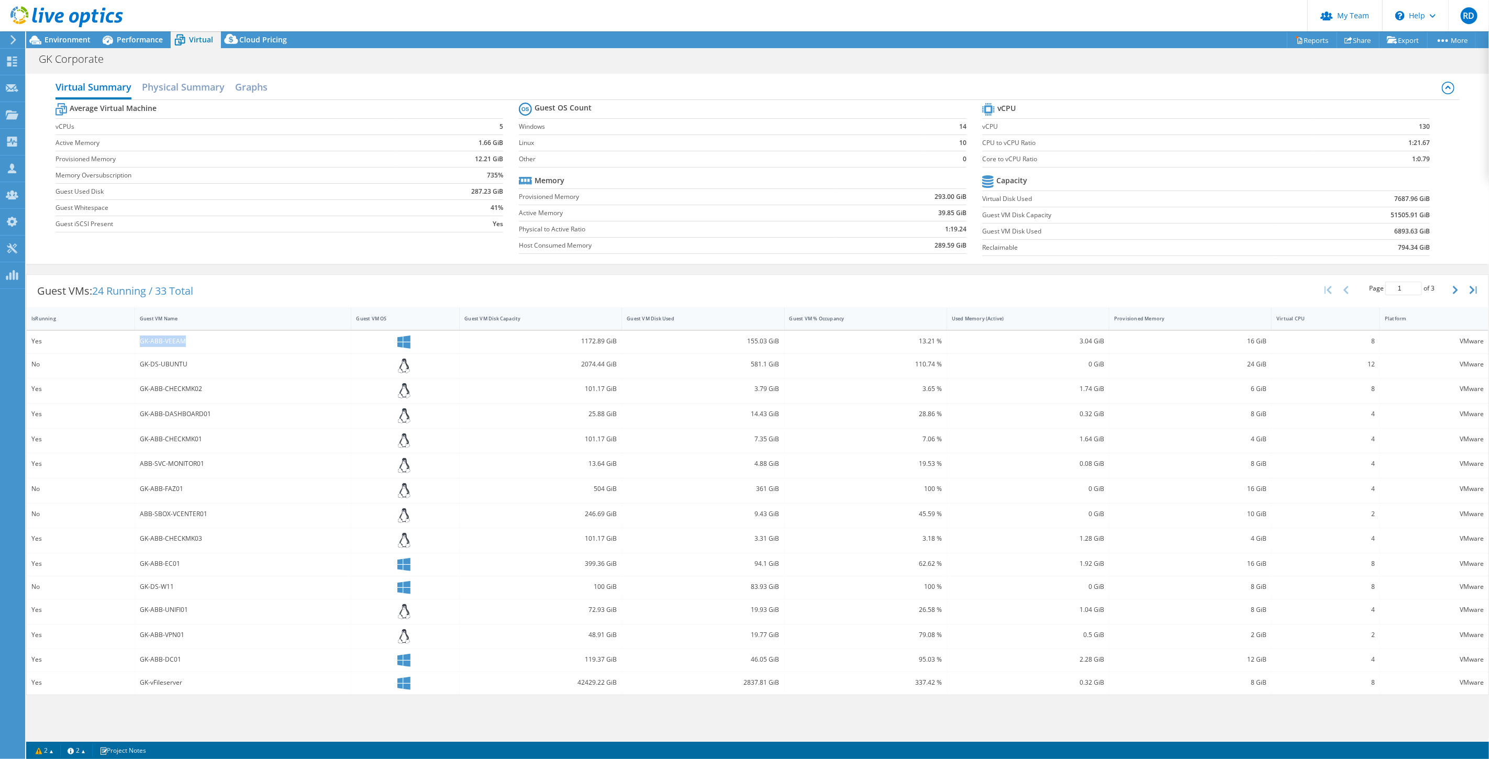
drag, startPoint x: 190, startPoint y: 346, endPoint x: 135, endPoint y: 348, distance: 55.0
click at [135, 348] on div "GK-ABB-VEEAM" at bounding box center [243, 342] width 217 height 23
drag, startPoint x: 578, startPoint y: 341, endPoint x: 619, endPoint y: 343, distance: 41.9
click at [619, 343] on div "1172.89 GiB" at bounding box center [541, 342] width 162 height 23
click at [585, 344] on div "1172.89 GiB" at bounding box center [540, 342] width 152 height 12
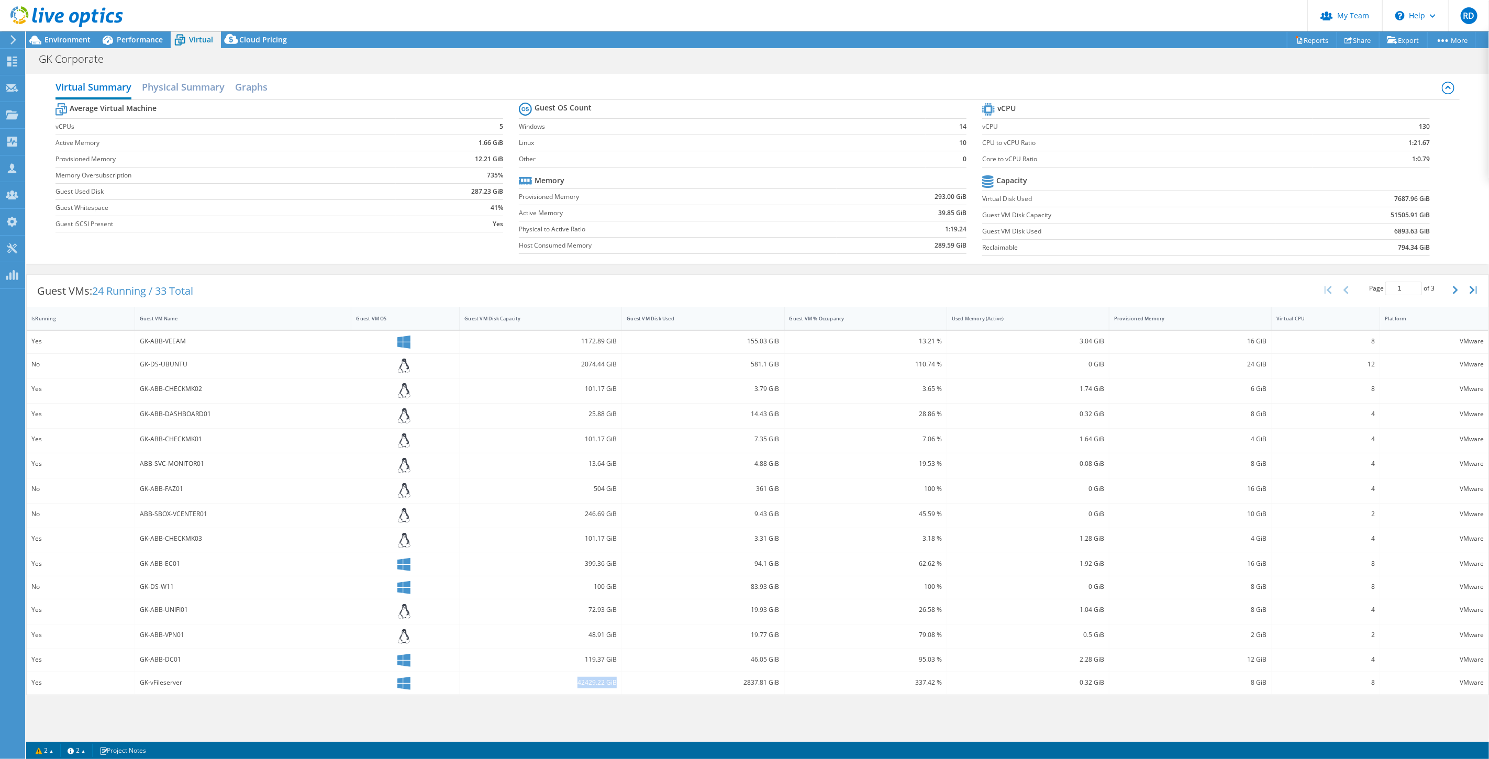
drag, startPoint x: 579, startPoint y: 684, endPoint x: 618, endPoint y: 683, distance: 39.8
click at [618, 683] on div "42429.22 GiB" at bounding box center [541, 683] width 162 height 23
click at [584, 686] on div "42429.22 GiB" at bounding box center [540, 683] width 152 height 12
drag, startPoint x: 574, startPoint y: 682, endPoint x: 627, endPoint y: 676, distance: 53.7
click at [627, 676] on div "Yes GK-vFileserver 42429.22 GiB 2837.81 GiB 337.42 % 0.32 GiB 8 GiB 8 VMware" at bounding box center [758, 683] width 1462 height 23
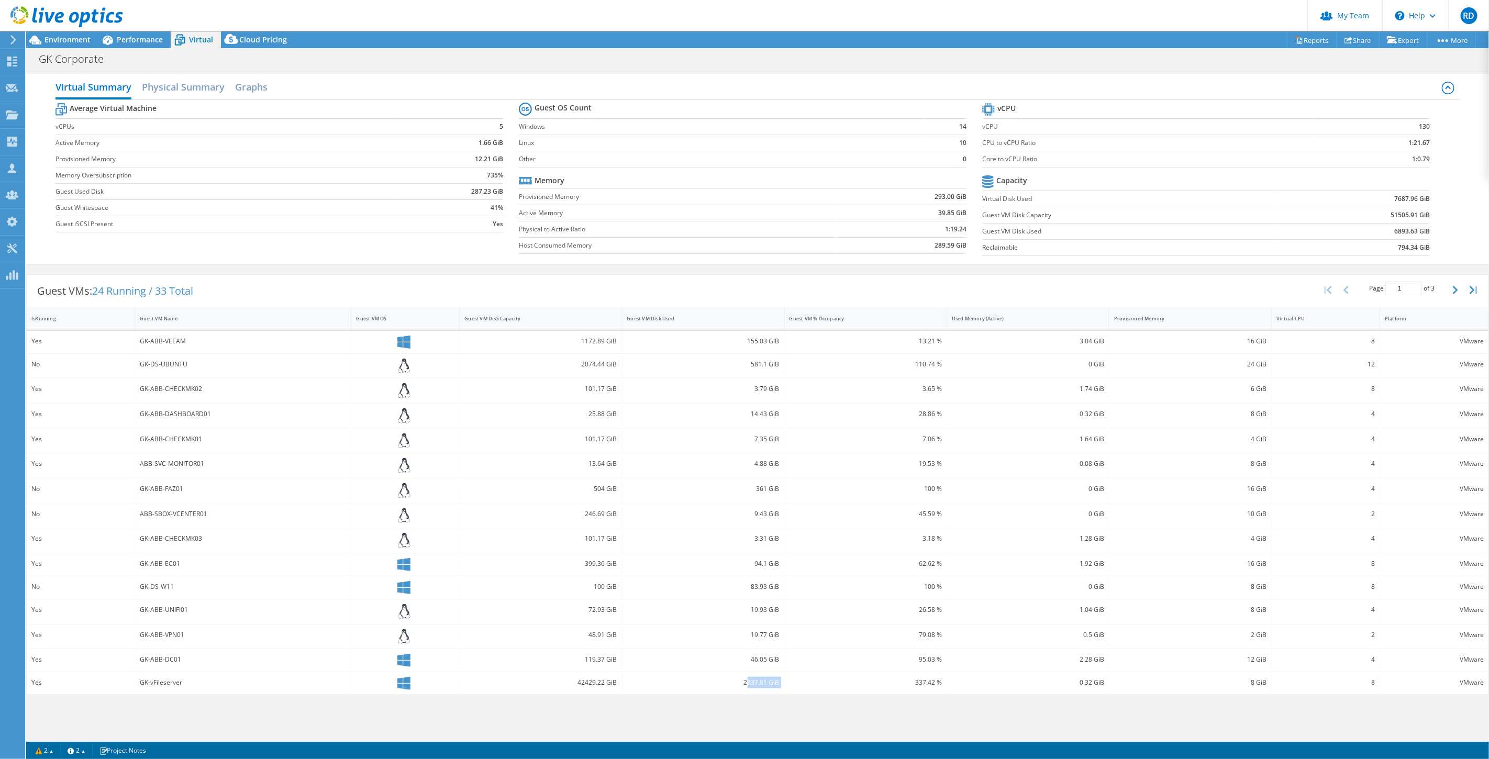
drag, startPoint x: 746, startPoint y: 682, endPoint x: 784, endPoint y: 682, distance: 38.2
click at [784, 682] on div "Yes GK-vFileserver 42429.22 GiB 2837.81 GiB 337.42 % 0.32 GiB 8 GiB 8 VMware" at bounding box center [758, 683] width 1462 height 23
click at [748, 686] on div "2837.81 GiB" at bounding box center [703, 683] width 152 height 12
drag, startPoint x: 745, startPoint y: 684, endPoint x: 782, endPoint y: 681, distance: 37.3
click at [782, 681] on div "2837.81 GiB" at bounding box center [703, 683] width 162 height 23
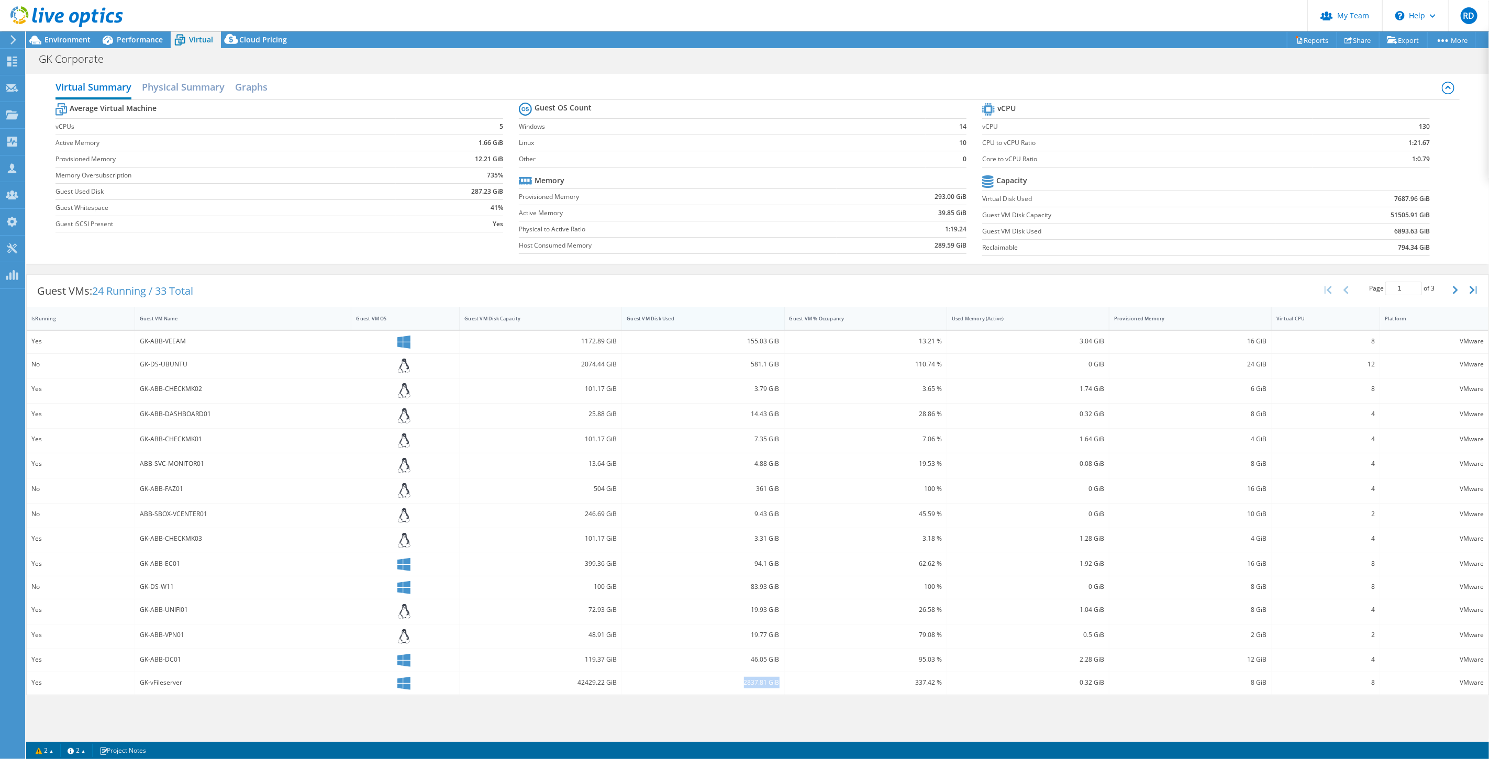
click at [662, 323] on div "Guest VM Disk Used" at bounding box center [696, 318] width 149 height 16
click at [72, 40] on span "Environment" at bounding box center [68, 40] width 46 height 10
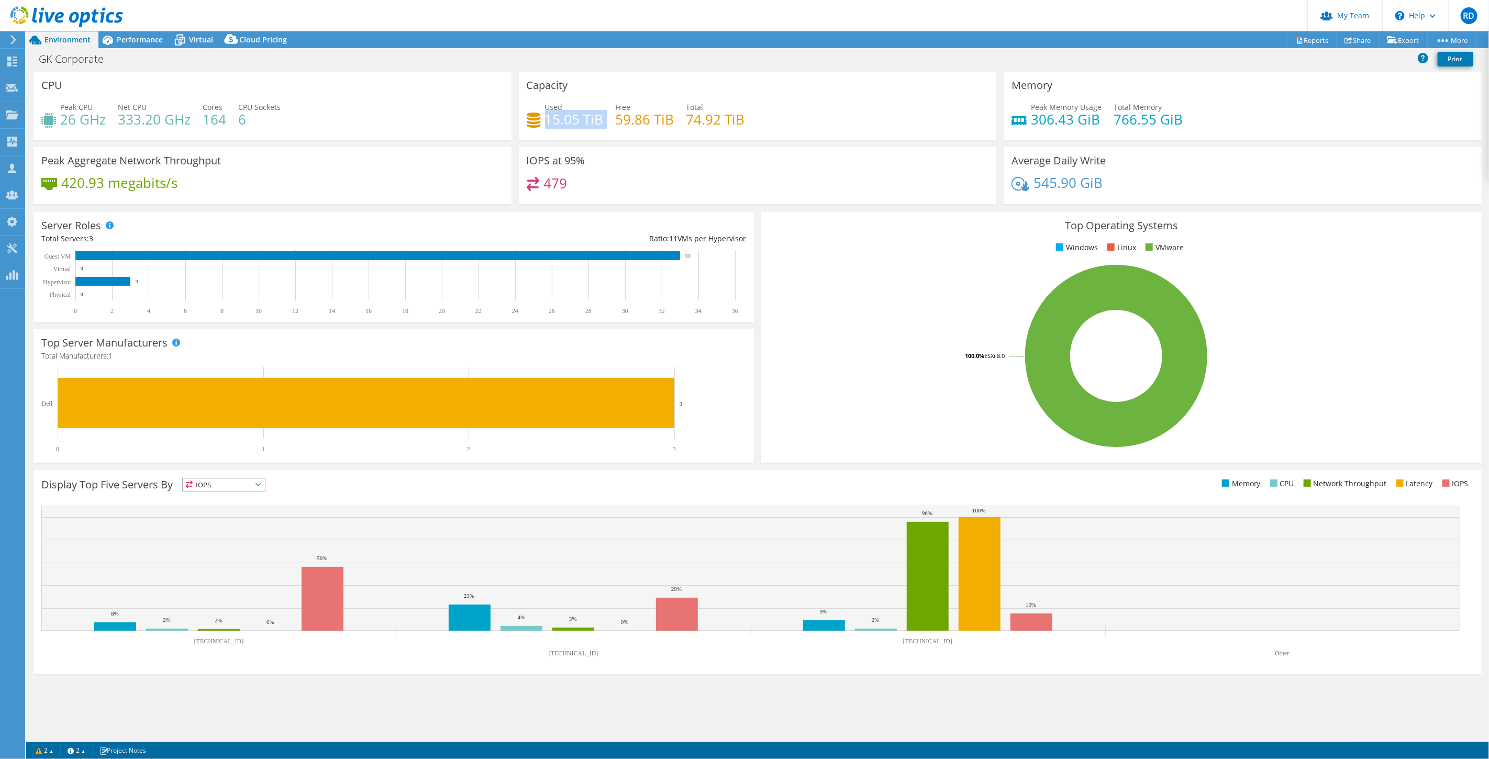
drag, startPoint x: 545, startPoint y: 118, endPoint x: 606, endPoint y: 118, distance: 61.3
click at [606, 118] on div "Used 15.05 TiB Free 59.86 TiB Total 74.92 TiB" at bounding box center [758, 119] width 462 height 34
click at [667, 164] on div "IOPS at 95% 479" at bounding box center [758, 175] width 478 height 57
